Goal: Information Seeking & Learning: Learn about a topic

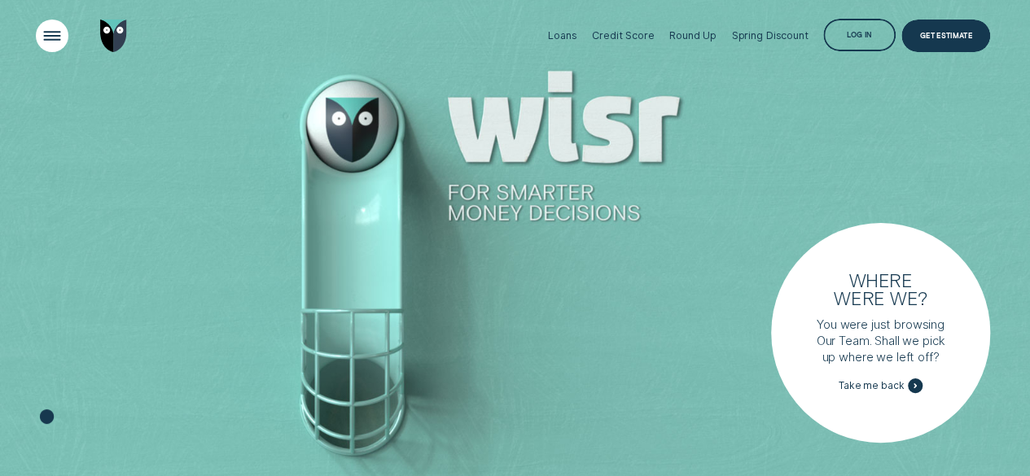
click at [63, 28] on div "Open Menu" at bounding box center [51, 36] width 46 height 46
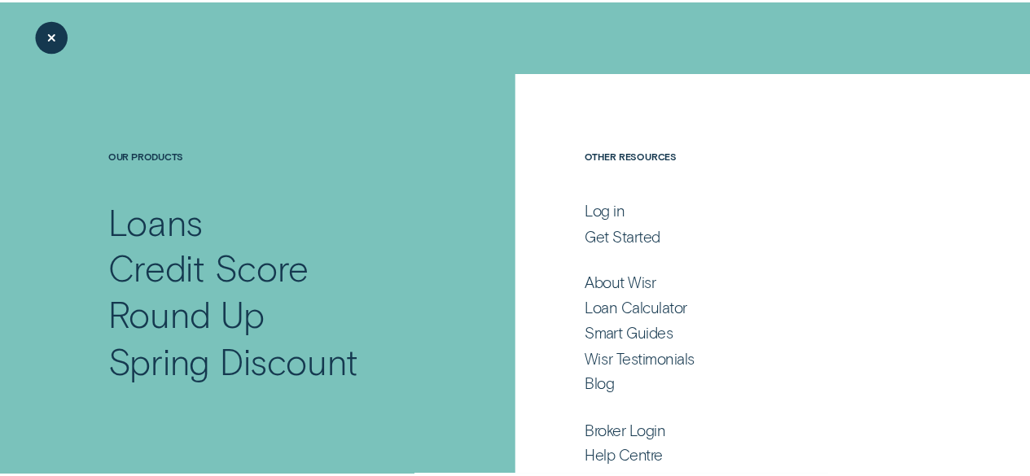
scroll to position [90, 0]
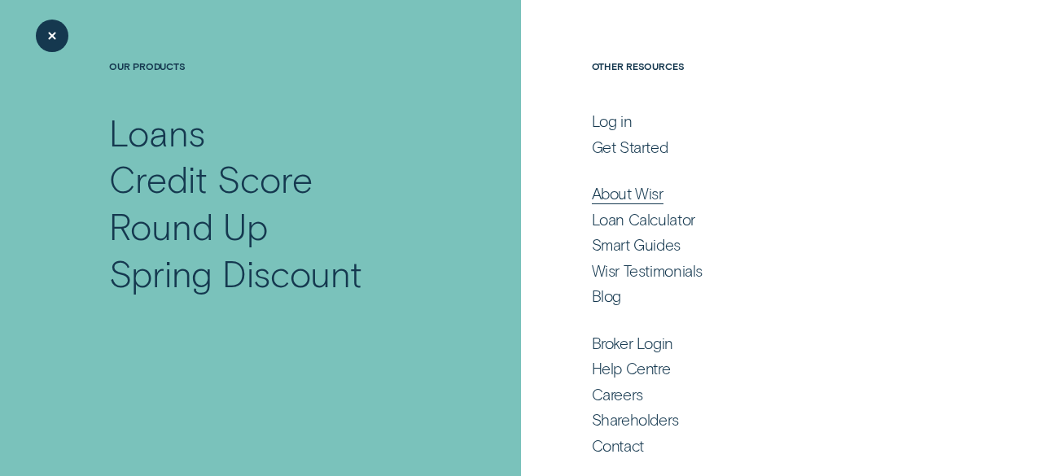
click at [663, 196] on div "About Wisr" at bounding box center [762, 194] width 340 height 20
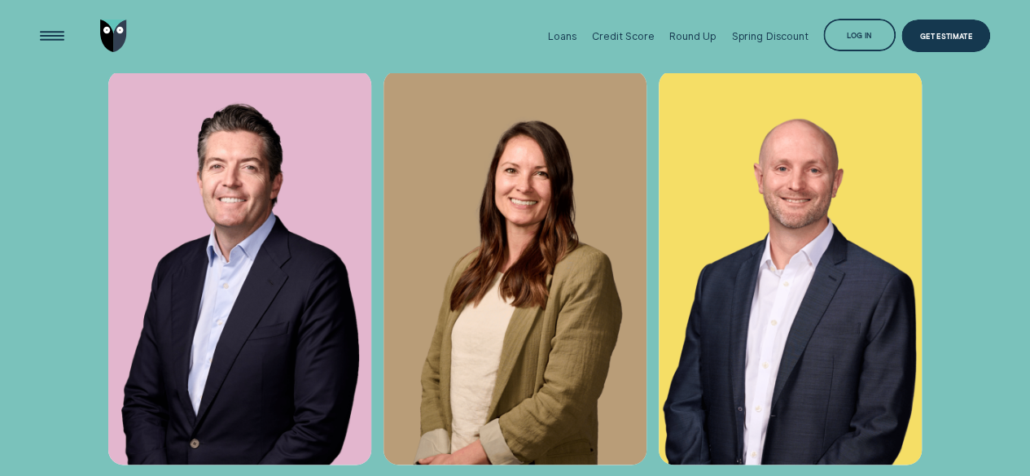
scroll to position [4151, 0]
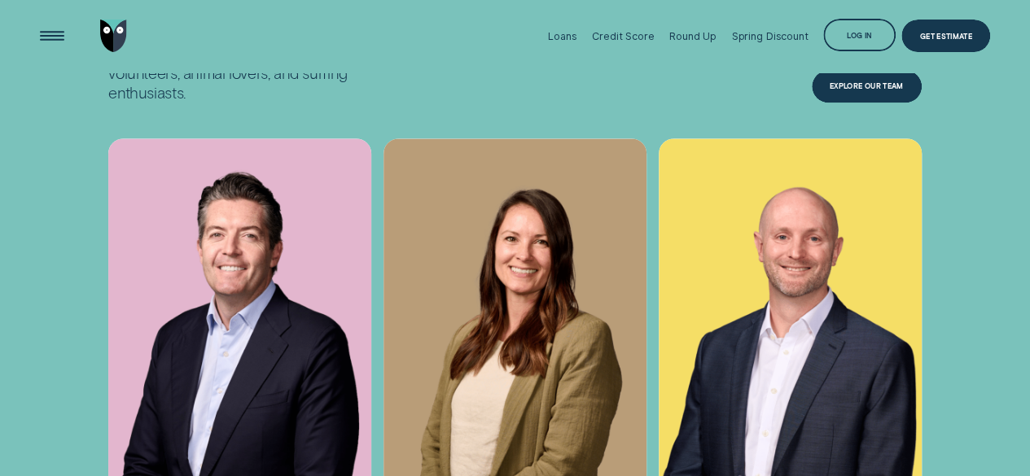
click at [860, 91] on div "Explore Our Team" at bounding box center [866, 88] width 74 height 7
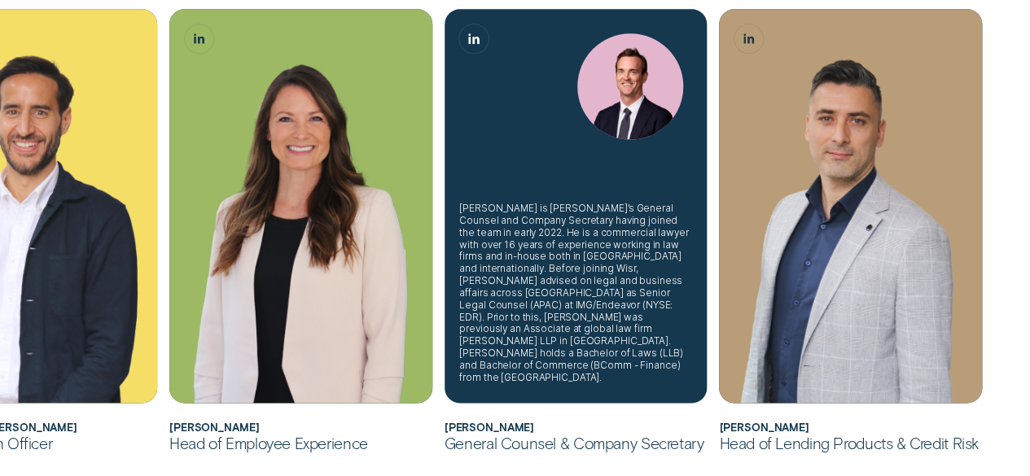
scroll to position [895, 0]
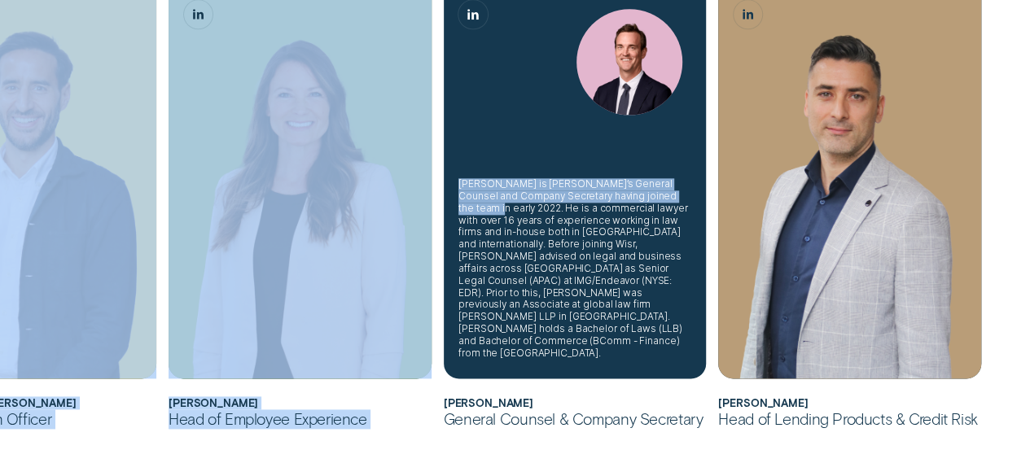
drag, startPoint x: 101, startPoint y: 238, endPoint x: 453, endPoint y: 250, distance: 352.6
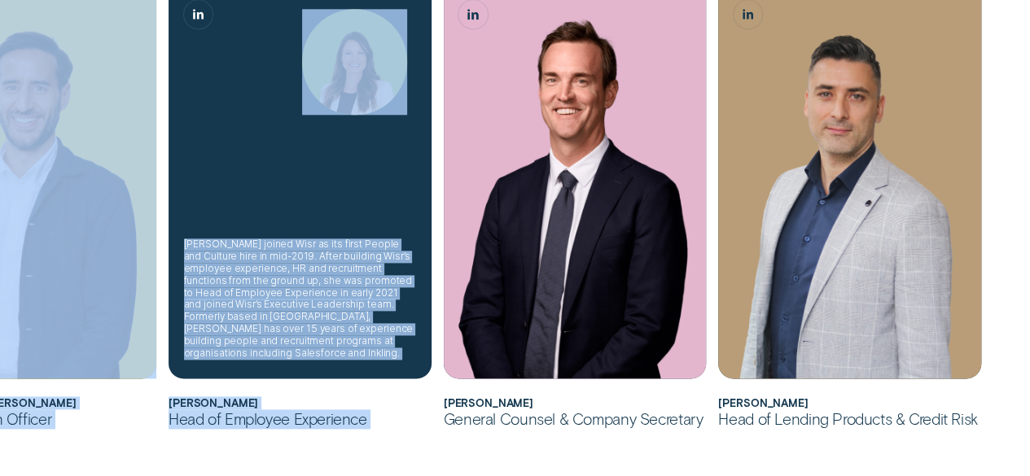
click at [208, 256] on div "Kate joined Wisr as its first People and Culture hire in mid-2019. After buildi…" at bounding box center [300, 298] width 233 height 120
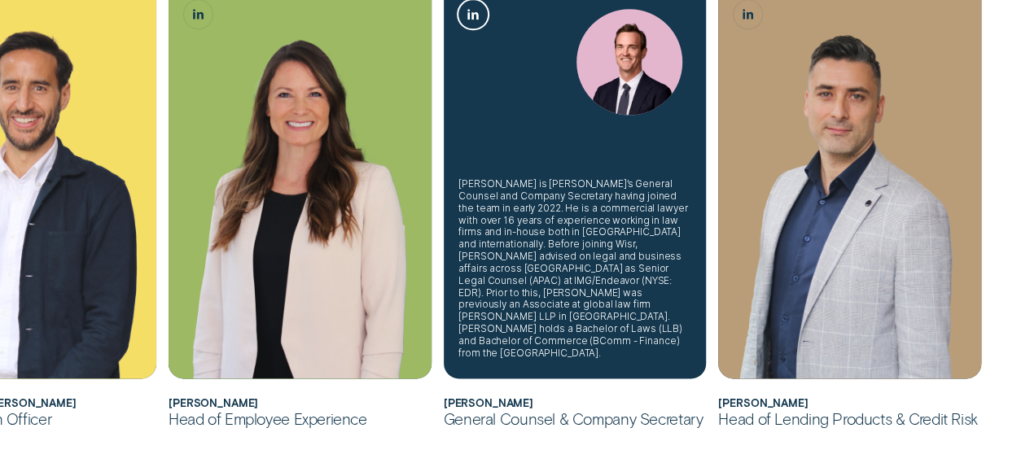
click at [472, 8] on link "David King, General Counsel & Company Secretary LinkedIn button" at bounding box center [472, 14] width 29 height 29
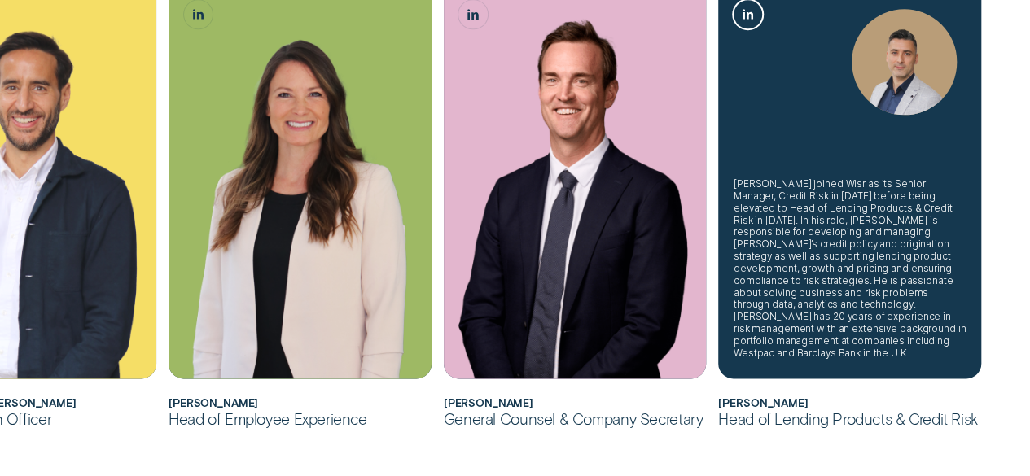
click at [756, 16] on link "Alexandre Maizy, Head of Lending Products & Credit Risk LinkedIn button" at bounding box center [747, 14] width 29 height 29
